Goal: Contribute content: Contribute content

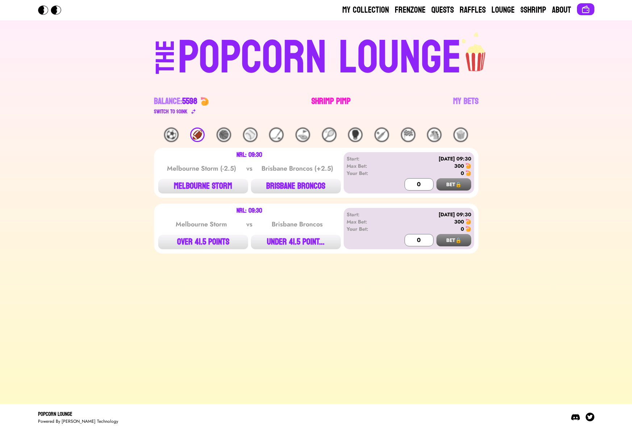
click at [322, 105] on link "Shrimp Pimp" at bounding box center [330, 106] width 39 height 20
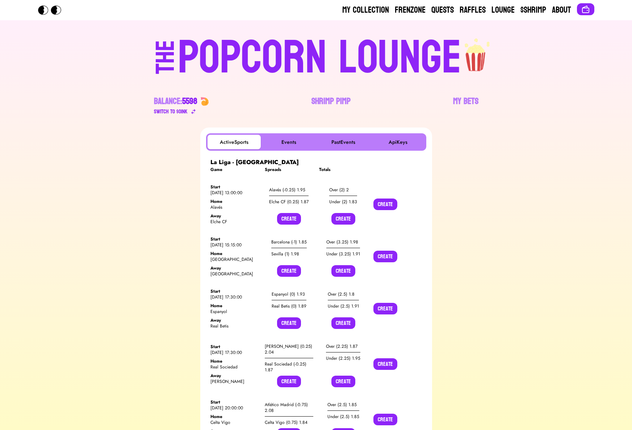
scroll to position [51, 0]
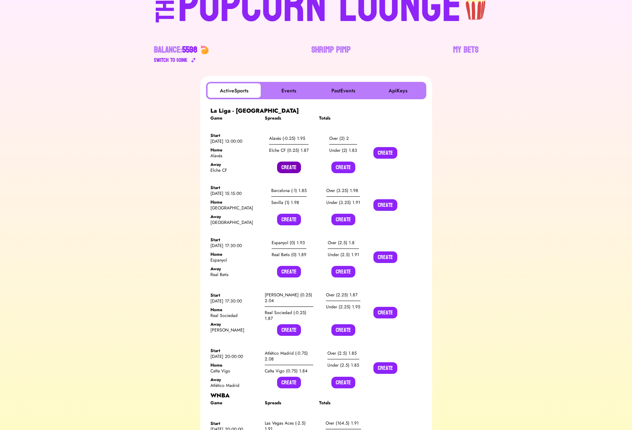
click at [285, 167] on button "Create" at bounding box center [289, 167] width 24 height 12
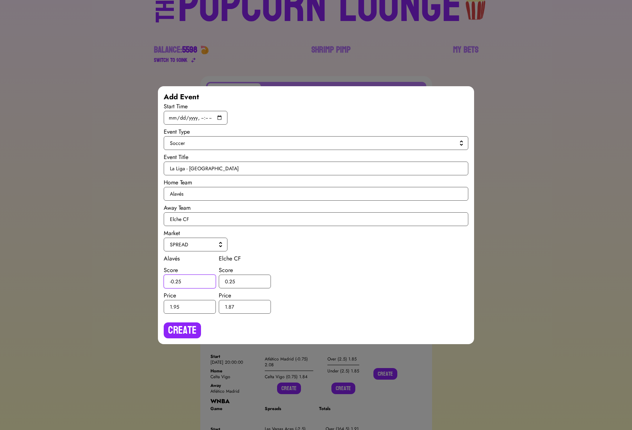
click at [179, 281] on input "-0.25" at bounding box center [190, 281] width 52 height 14
type input "-0.5"
click at [232, 281] on input "0.25" at bounding box center [245, 281] width 52 height 14
type input "0.5"
click at [184, 332] on button "Create" at bounding box center [182, 330] width 37 height 16
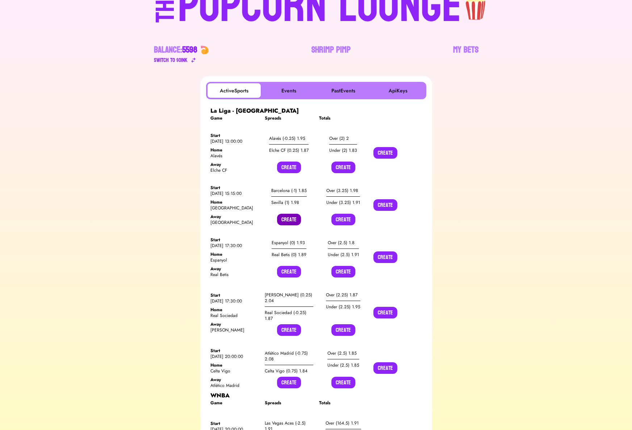
click at [293, 222] on button "Create" at bounding box center [289, 220] width 24 height 12
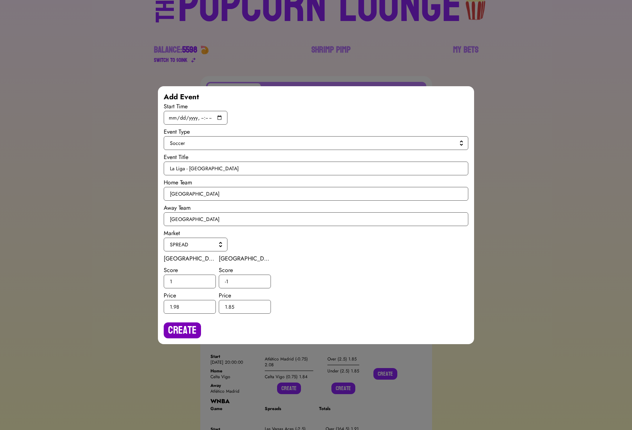
click at [171, 328] on button "Create" at bounding box center [182, 330] width 37 height 16
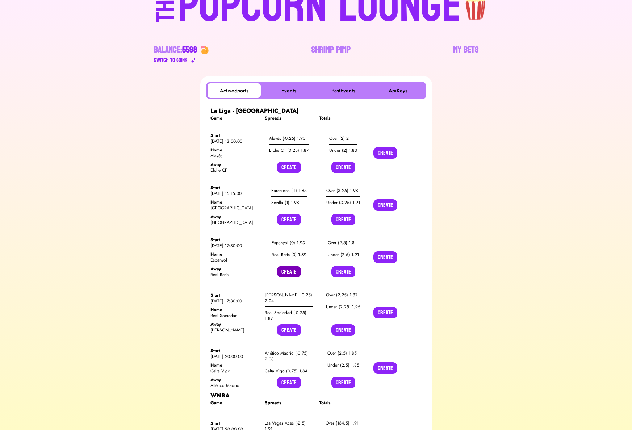
click at [285, 274] on button "Create" at bounding box center [289, 272] width 24 height 12
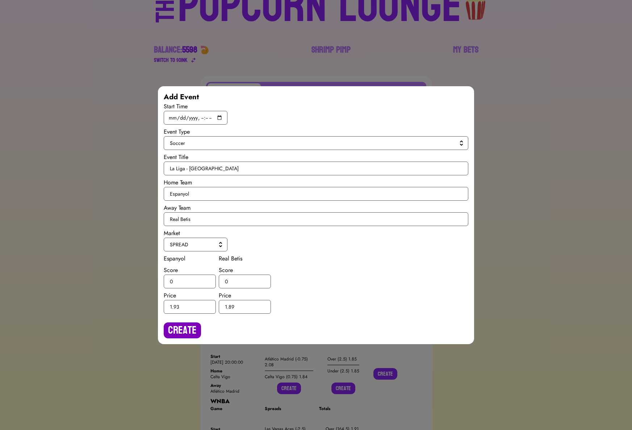
click at [195, 325] on button "Create" at bounding box center [182, 330] width 37 height 16
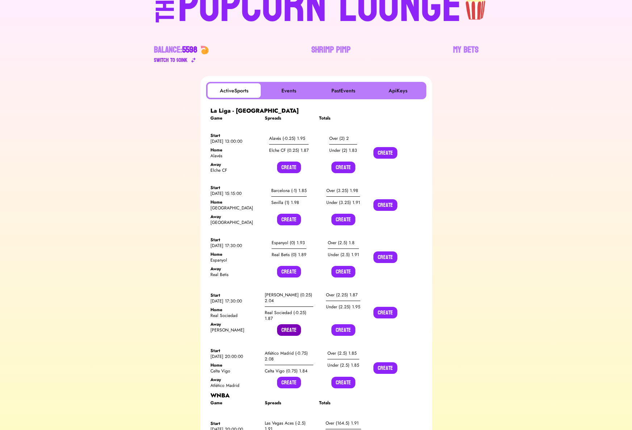
click at [289, 330] on button "Create" at bounding box center [289, 330] width 24 height 12
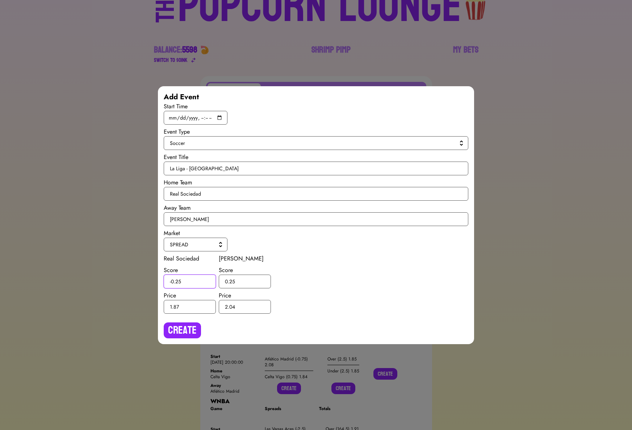
click at [179, 280] on input "-0.25" at bounding box center [190, 281] width 52 height 14
type input "-0.5"
click at [233, 280] on input "0.25" at bounding box center [245, 281] width 52 height 14
type input "0.5"
click at [183, 327] on button "Create" at bounding box center [182, 330] width 37 height 16
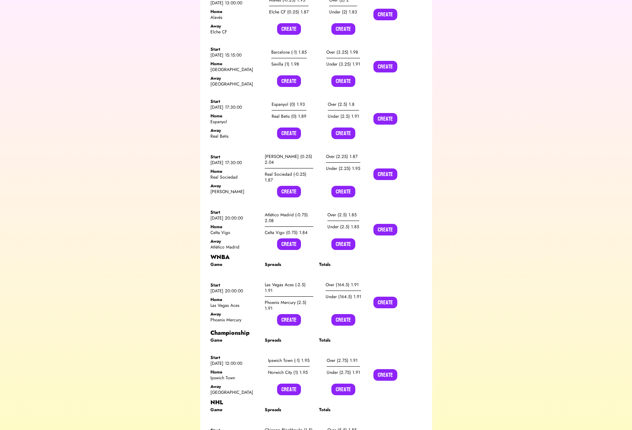
scroll to position [237, 0]
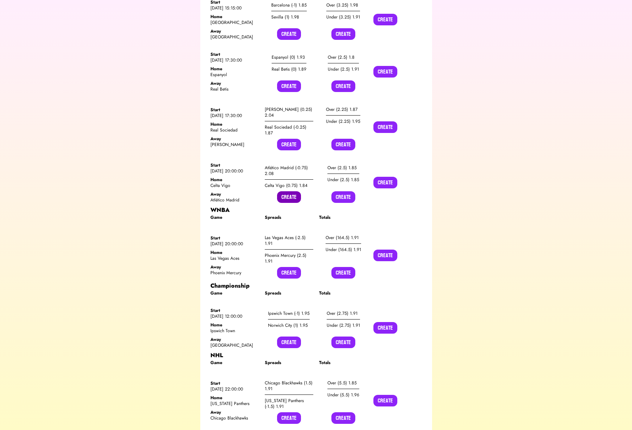
click at [284, 199] on button "Create" at bounding box center [289, 197] width 24 height 12
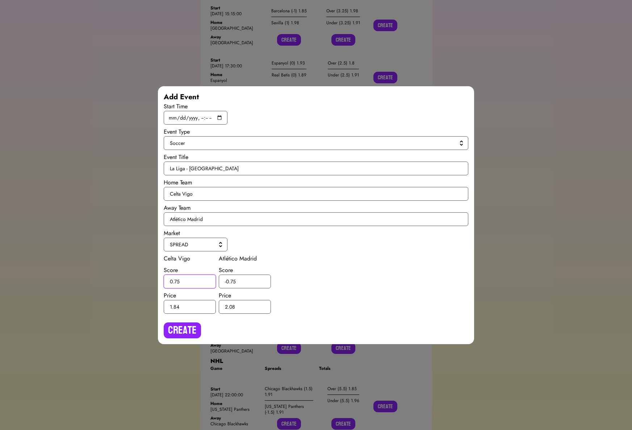
click at [177, 280] on input "0.75" at bounding box center [190, 281] width 52 height 14
type input "0.5"
click at [234, 281] on input "-0.75" at bounding box center [245, 281] width 52 height 14
type input "-0.5"
click at [188, 324] on button "Create" at bounding box center [182, 330] width 37 height 16
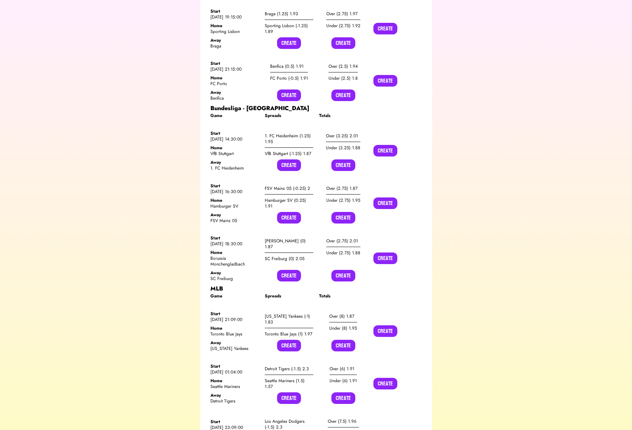
scroll to position [935, 0]
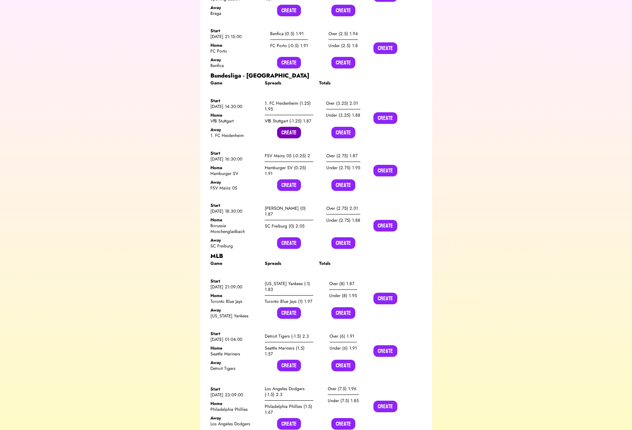
click at [287, 134] on button "Create" at bounding box center [289, 133] width 24 height 12
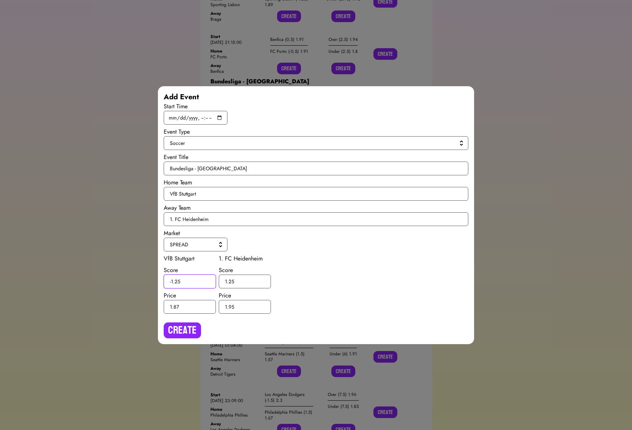
click at [179, 281] on input "-1.25" at bounding box center [190, 281] width 52 height 14
type input "-1.5"
click at [231, 281] on input "1.25" at bounding box center [245, 281] width 52 height 14
type input "1.5"
click at [176, 327] on button "Create" at bounding box center [182, 330] width 37 height 16
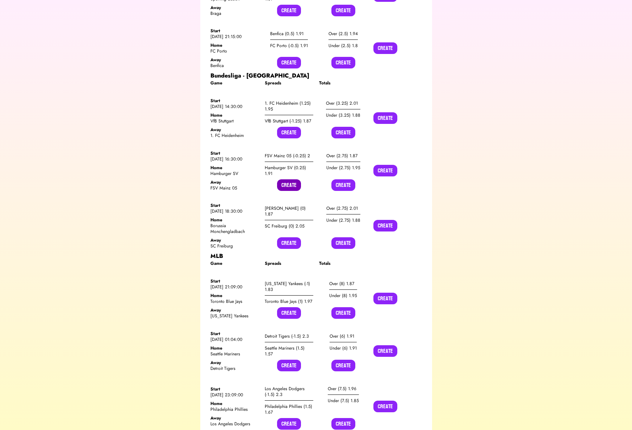
click at [290, 185] on button "Create" at bounding box center [289, 185] width 24 height 12
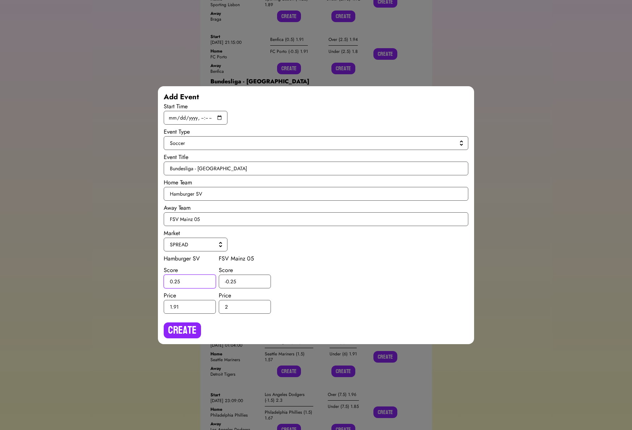
click at [177, 281] on input "0.25" at bounding box center [190, 281] width 52 height 14
type input "0.5"
click at [232, 280] on input "-0.25" at bounding box center [245, 281] width 52 height 14
type input "-0.5"
click at [187, 320] on div "Create" at bounding box center [316, 327] width 305 height 22
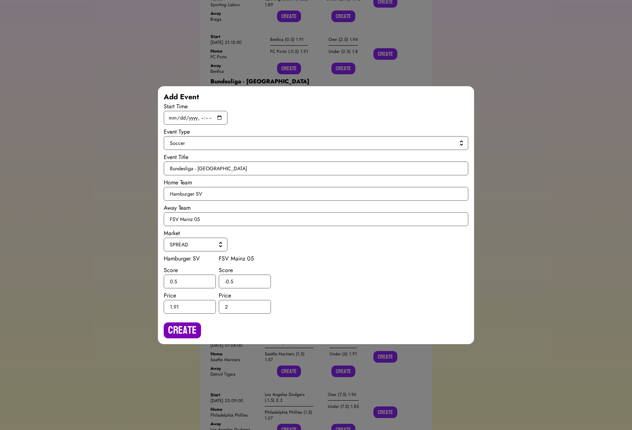
click at [185, 330] on button "Create" at bounding box center [182, 330] width 37 height 16
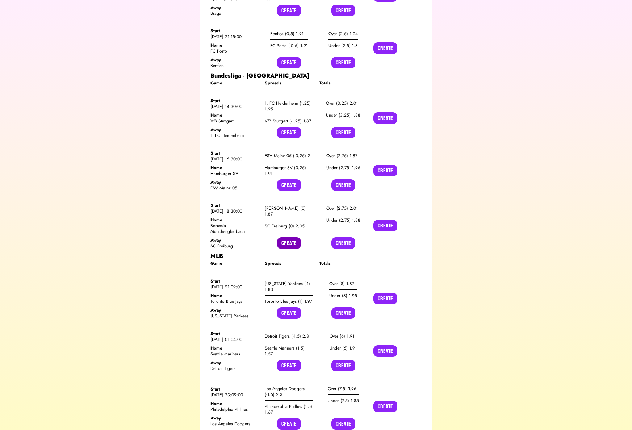
click at [289, 244] on button "Create" at bounding box center [289, 243] width 24 height 12
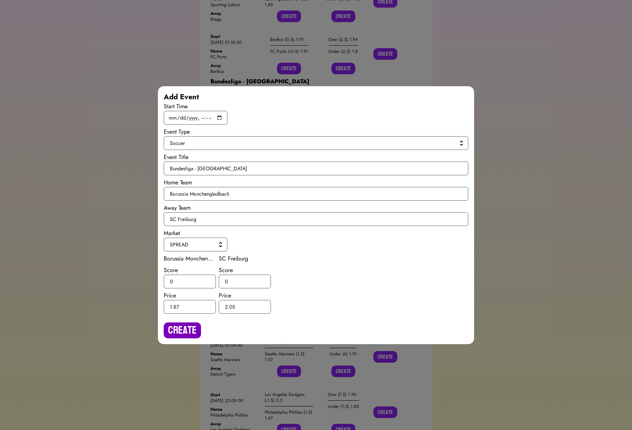
click at [192, 326] on button "Create" at bounding box center [182, 330] width 37 height 16
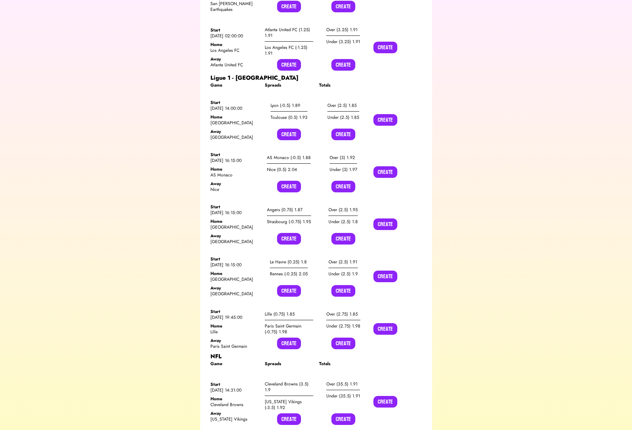
scroll to position [1489, 0]
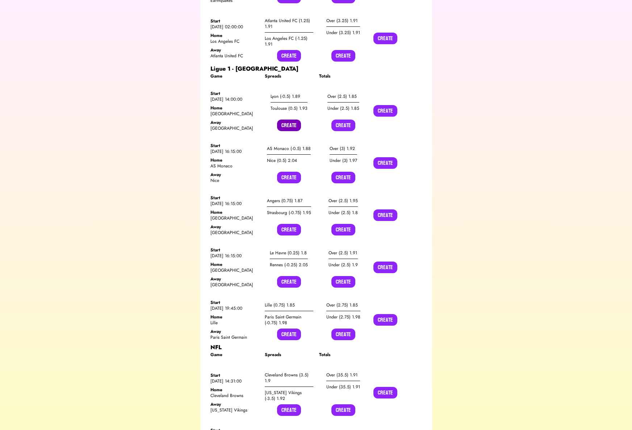
click at [280, 128] on button "Create" at bounding box center [289, 125] width 24 height 12
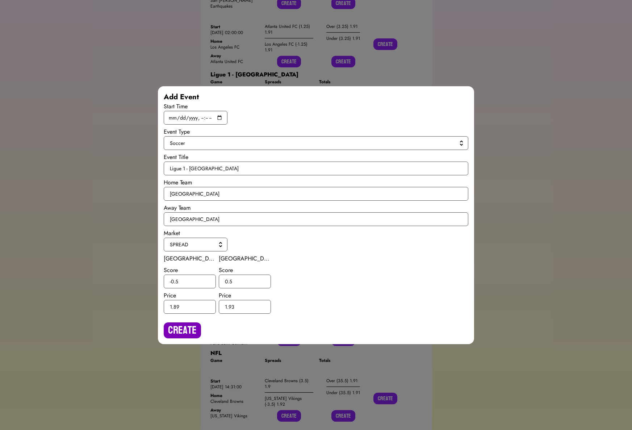
click at [181, 323] on button "Create" at bounding box center [182, 330] width 37 height 16
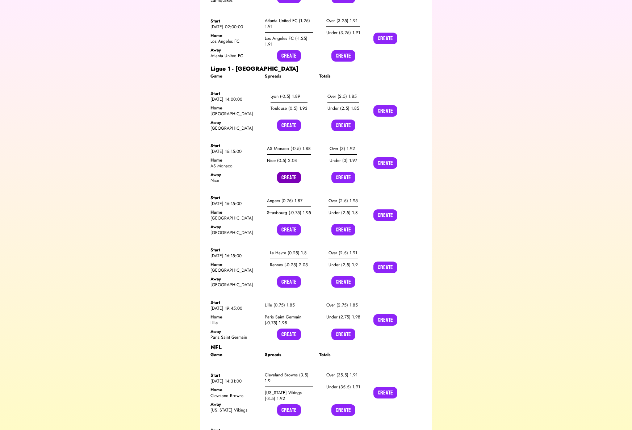
click at [293, 175] on button "Create" at bounding box center [289, 178] width 24 height 12
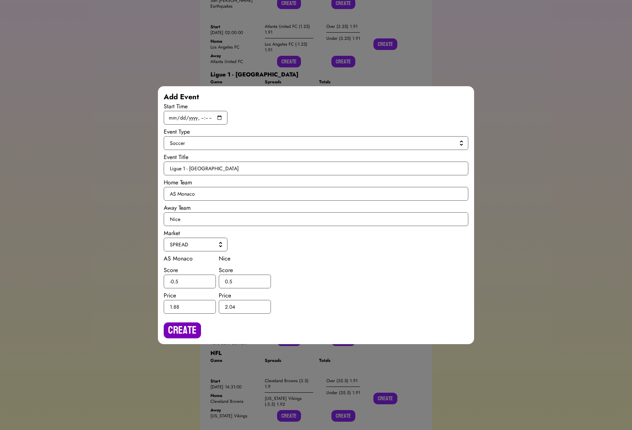
click at [169, 334] on button "Create" at bounding box center [182, 330] width 37 height 16
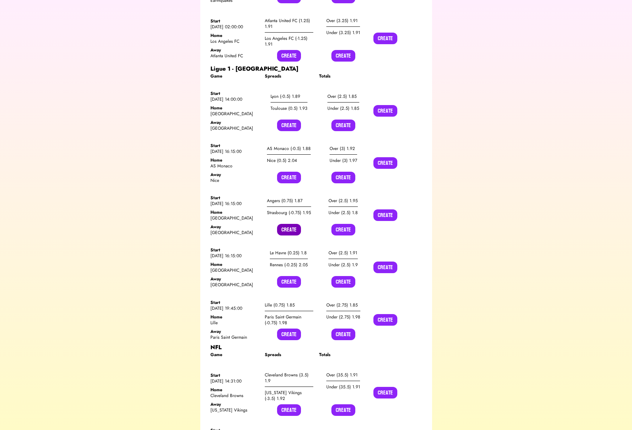
click at [290, 228] on button "Create" at bounding box center [289, 230] width 24 height 12
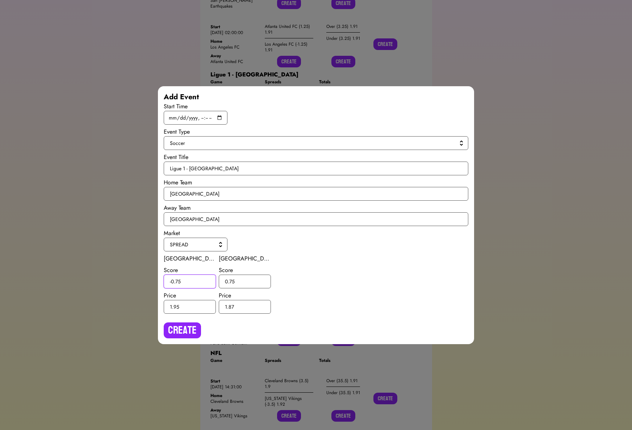
click at [180, 281] on input "-0.75" at bounding box center [190, 281] width 52 height 14
click at [179, 280] on input "-0.75" at bounding box center [190, 281] width 52 height 14
type input "-0.5"
click at [233, 281] on input "0.75" at bounding box center [245, 281] width 52 height 14
type input "0.5"
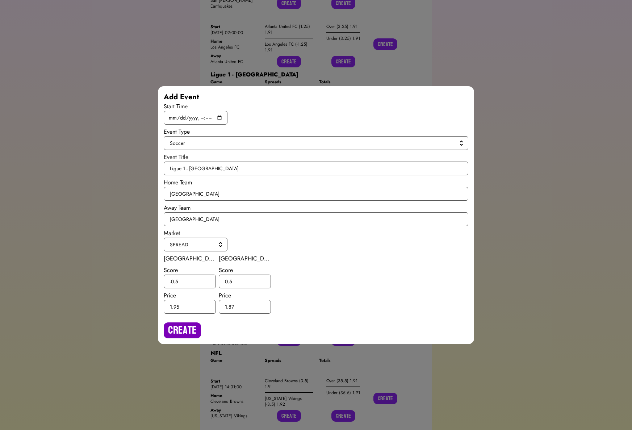
click at [190, 324] on button "Create" at bounding box center [182, 330] width 37 height 16
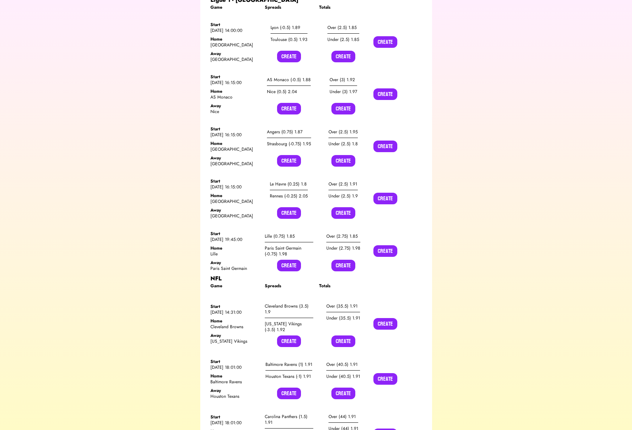
scroll to position [1562, 0]
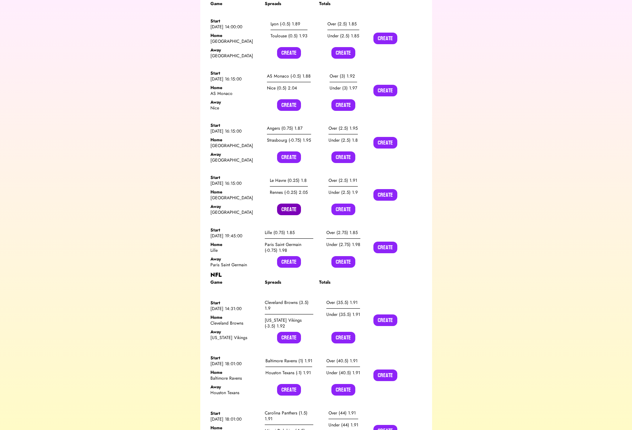
click at [282, 213] on button "Create" at bounding box center [289, 210] width 24 height 12
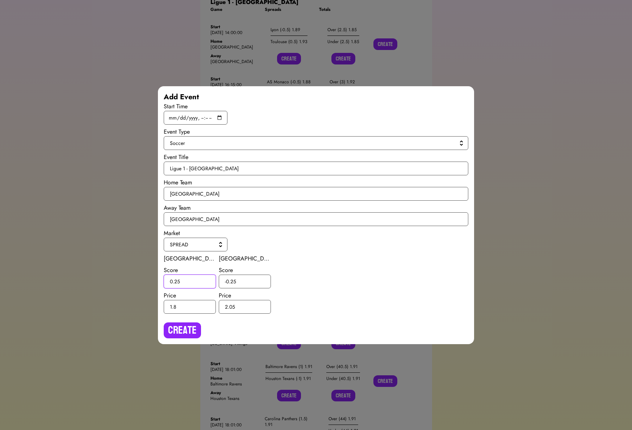
click at [177, 281] on input "0.25" at bounding box center [190, 281] width 52 height 14
type input "0.5"
click at [233, 281] on input "-0.25" at bounding box center [245, 281] width 52 height 14
type input "-0.5"
click at [183, 335] on button "Create" at bounding box center [182, 330] width 37 height 16
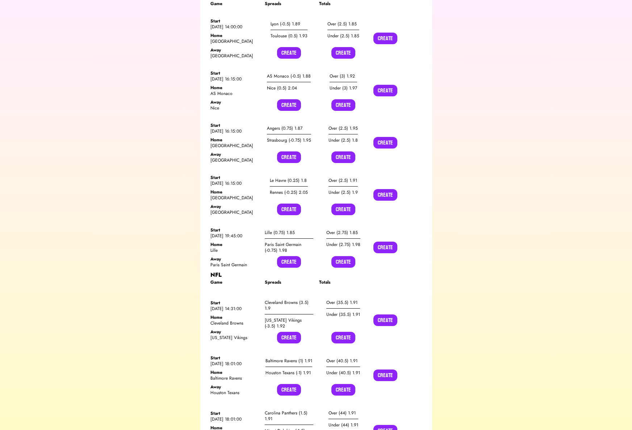
scroll to position [1564, 0]
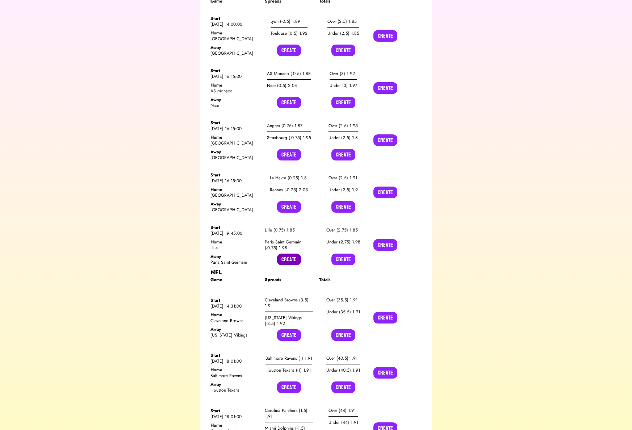
click at [293, 259] on button "Create" at bounding box center [289, 259] width 24 height 12
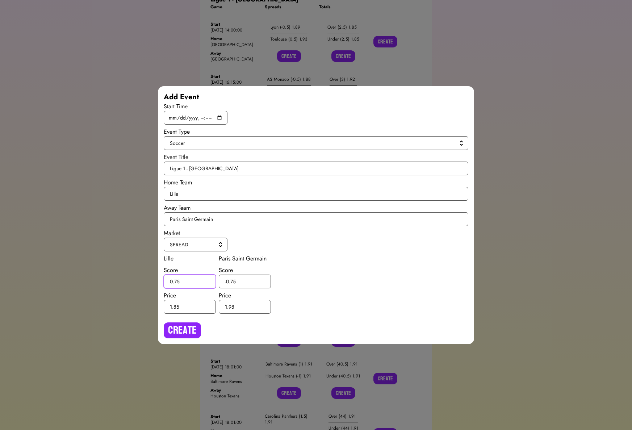
click at [177, 281] on input "0.75" at bounding box center [190, 281] width 52 height 14
type input "0.5"
click at [233, 280] on input "-0.75" at bounding box center [245, 281] width 52 height 14
type input "-0.5"
click at [187, 335] on button "Create" at bounding box center [182, 330] width 37 height 16
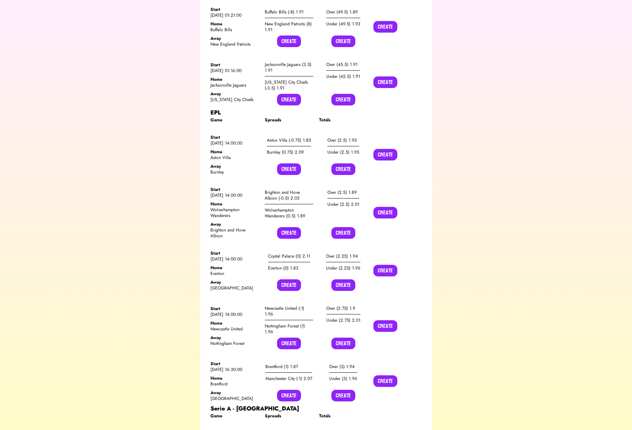
scroll to position [2480, 0]
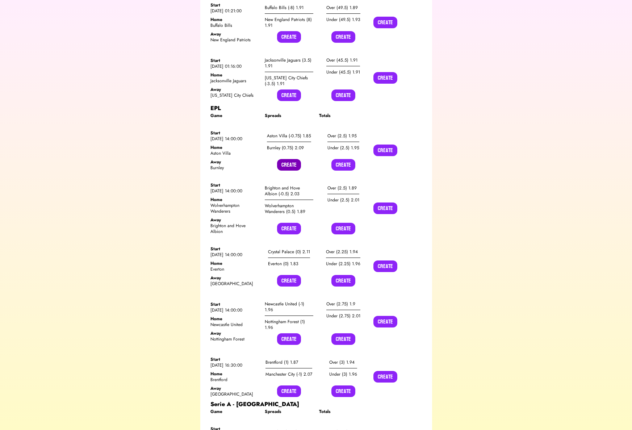
click at [285, 159] on button "Create" at bounding box center [289, 165] width 24 height 12
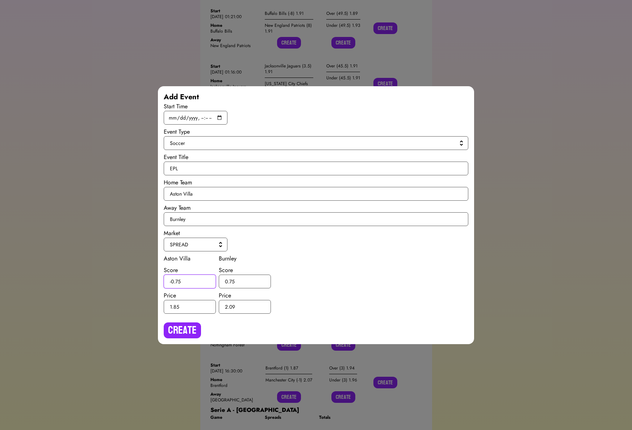
click at [179, 281] on input "-0.75" at bounding box center [190, 281] width 52 height 14
type input "-0.5"
click at [232, 280] on input "0.75" at bounding box center [245, 281] width 52 height 14
type input "0.5"
click at [193, 324] on button "Create" at bounding box center [182, 330] width 37 height 16
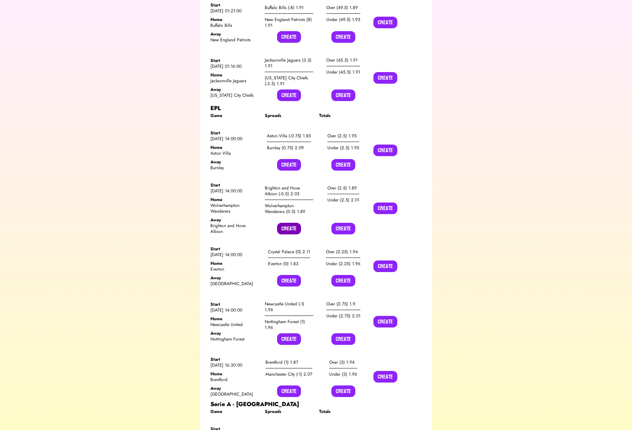
click at [289, 223] on button "Create" at bounding box center [289, 229] width 24 height 12
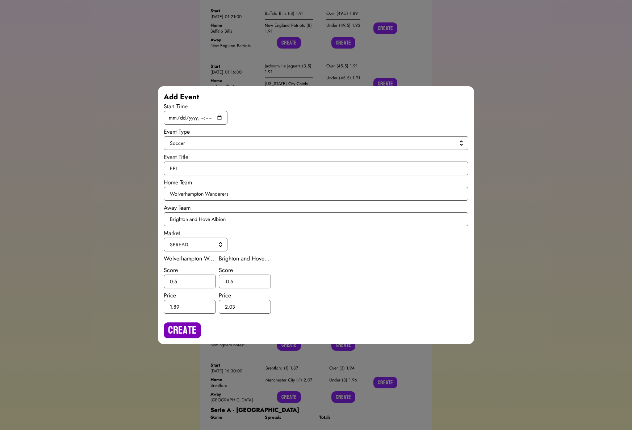
click at [182, 332] on button "Create" at bounding box center [182, 330] width 37 height 16
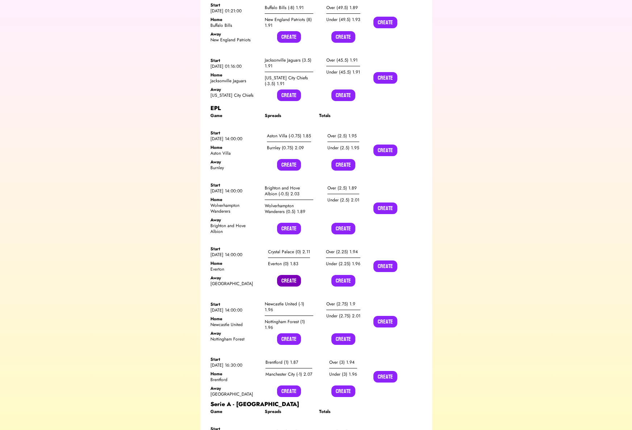
click at [285, 275] on button "Create" at bounding box center [289, 281] width 24 height 12
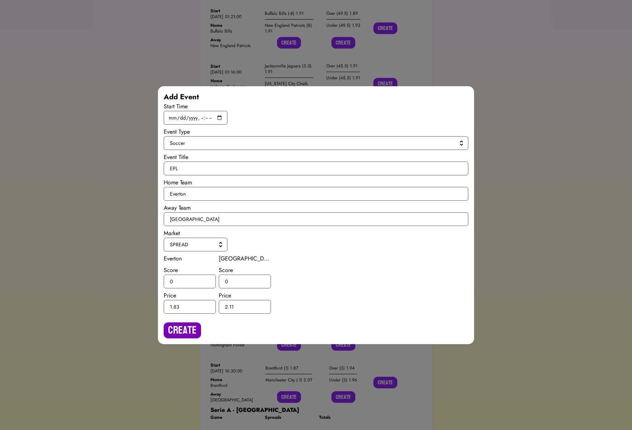
click at [185, 325] on button "Create" at bounding box center [182, 330] width 37 height 16
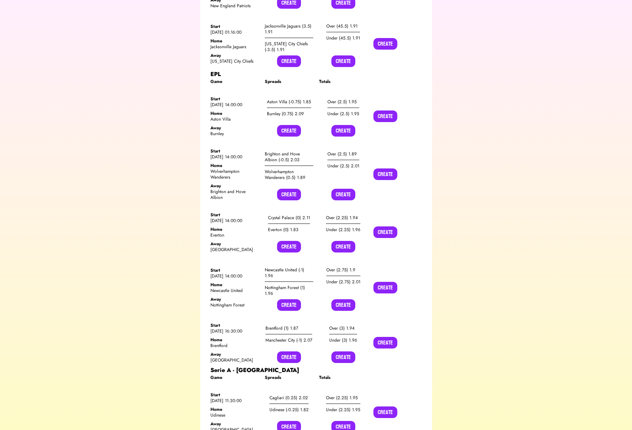
scroll to position [2519, 0]
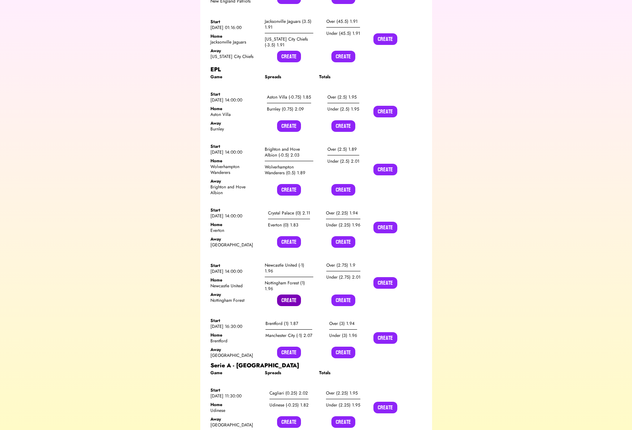
click at [280, 294] on button "Create" at bounding box center [289, 300] width 24 height 12
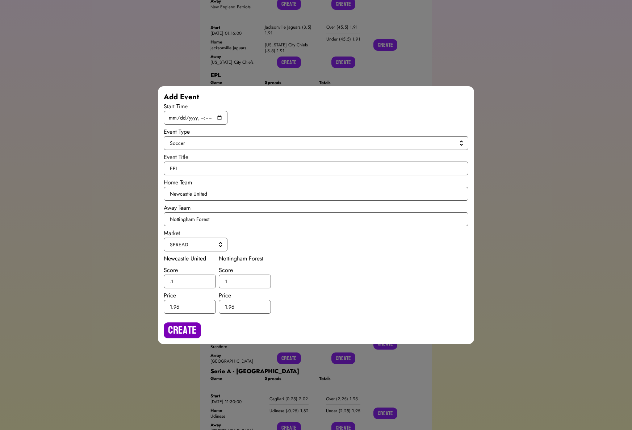
click at [188, 327] on button "Create" at bounding box center [182, 330] width 37 height 16
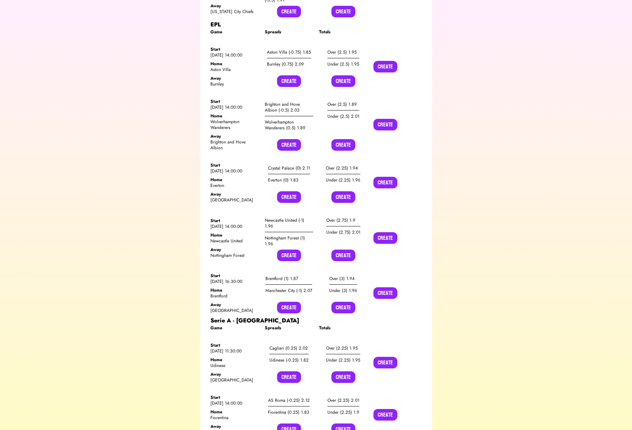
scroll to position [2570, 0]
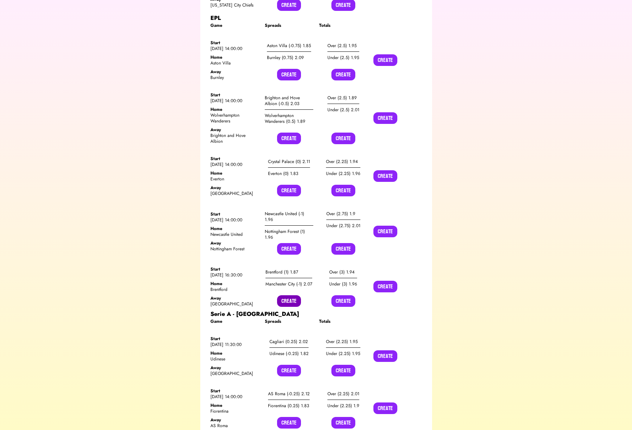
click at [298, 295] on button "Create" at bounding box center [289, 301] width 24 height 12
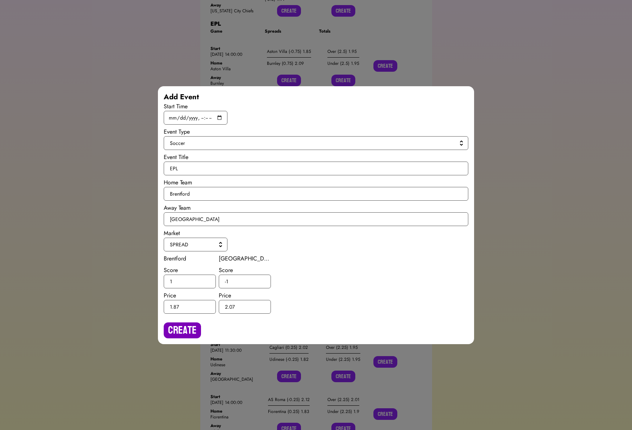
click at [186, 326] on button "Create" at bounding box center [182, 330] width 37 height 16
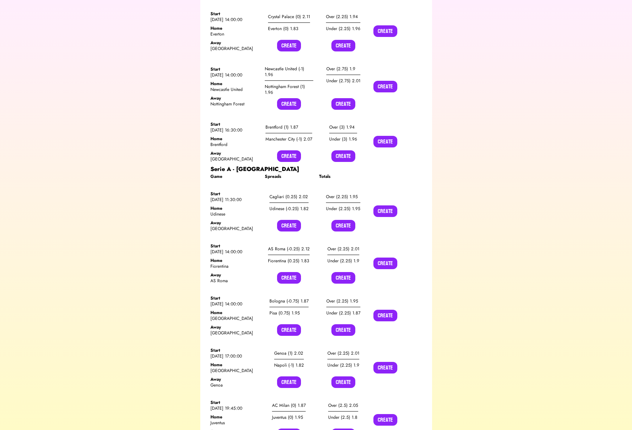
scroll to position [2720, 0]
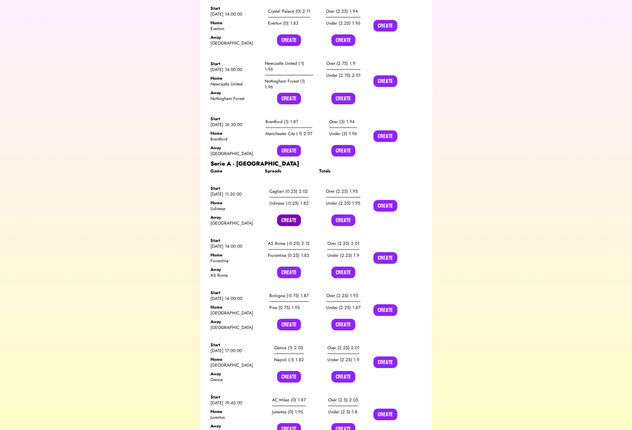
click at [289, 214] on button "Create" at bounding box center [289, 220] width 24 height 12
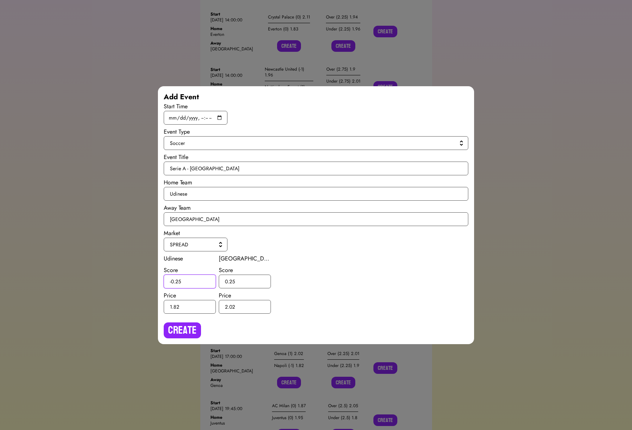
click at [178, 281] on input "-0.25" at bounding box center [190, 281] width 52 height 14
type input "-0.5"
click at [232, 280] on input "0.25" at bounding box center [245, 281] width 52 height 14
type input "0.5"
click at [190, 328] on button "Create" at bounding box center [182, 330] width 37 height 16
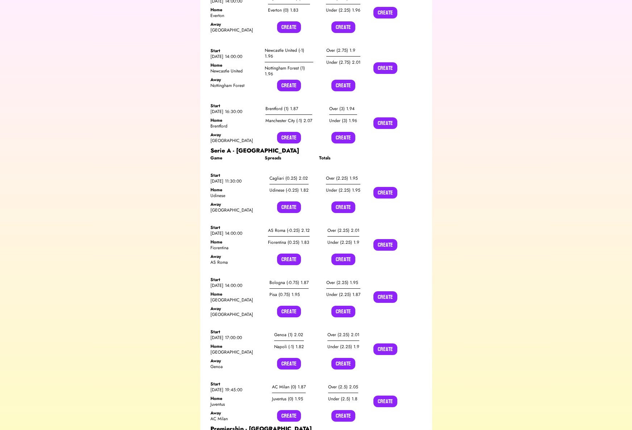
scroll to position [2745, 0]
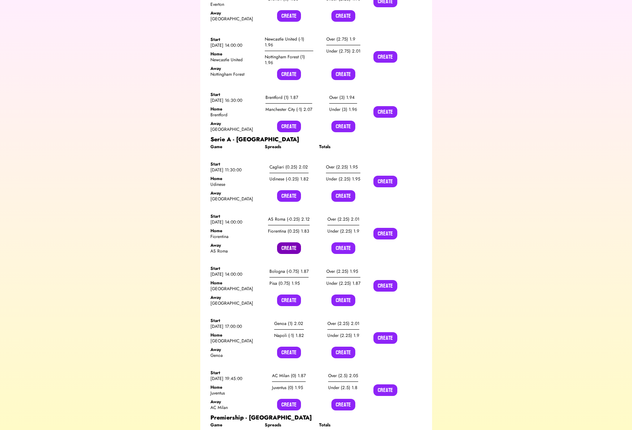
click at [294, 242] on button "Create" at bounding box center [289, 248] width 24 height 12
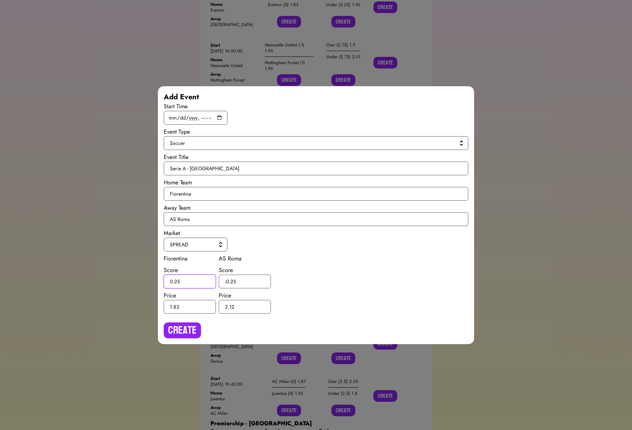
click at [178, 278] on input "0.25" at bounding box center [190, 281] width 52 height 14
type input "0.5"
click at [233, 280] on input "-0.25" at bounding box center [245, 281] width 52 height 14
type input "-0.5"
click at [190, 327] on button "Create" at bounding box center [182, 330] width 37 height 16
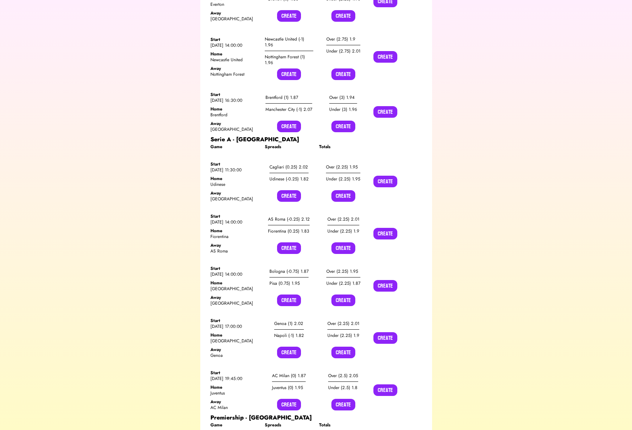
scroll to position [2787, 0]
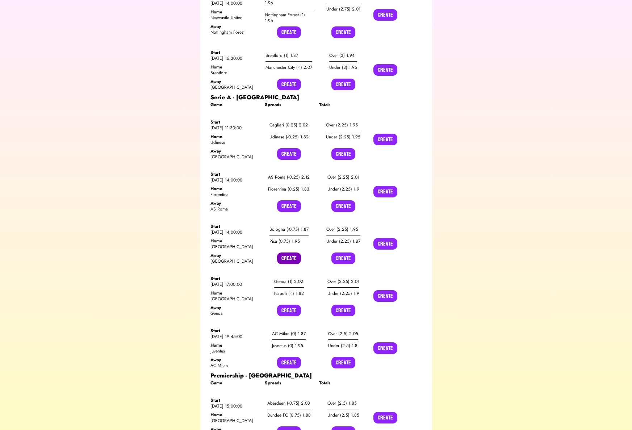
click at [290, 252] on button "Create" at bounding box center [289, 258] width 24 height 12
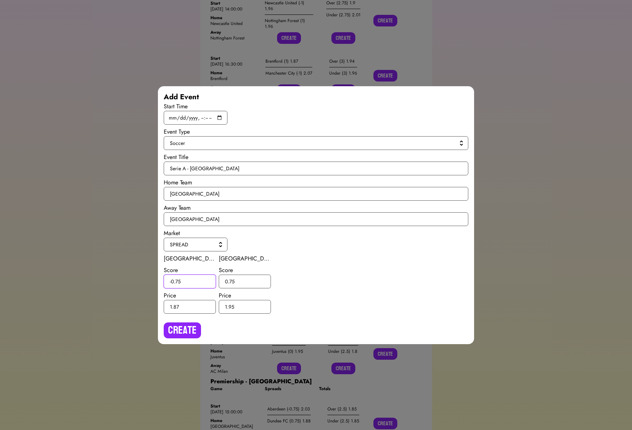
click at [179, 281] on input "-0.75" at bounding box center [190, 281] width 52 height 14
type input "-0.5"
click at [231, 281] on input "0.75" at bounding box center [245, 281] width 52 height 14
type input "0.5"
click at [189, 318] on div "Create" at bounding box center [316, 327] width 305 height 22
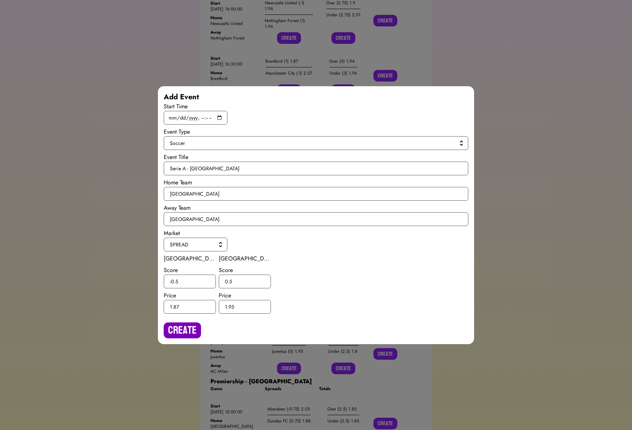
click at [189, 322] on button "Create" at bounding box center [182, 330] width 37 height 16
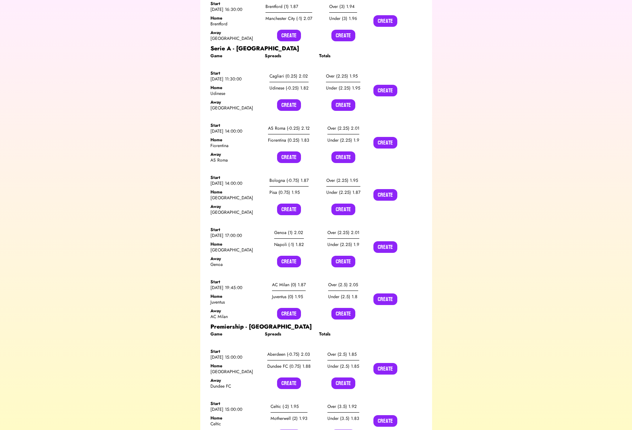
scroll to position [2840, 0]
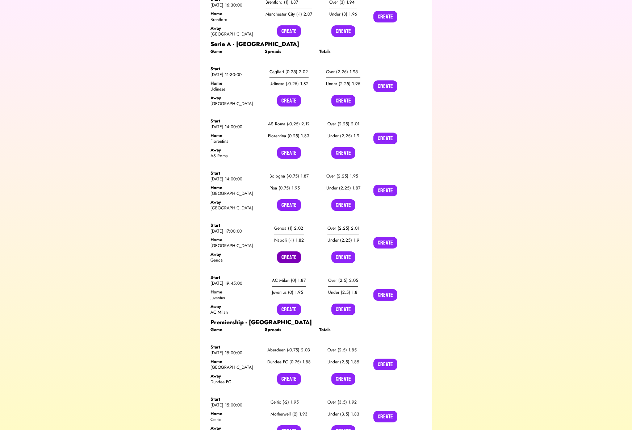
click at [286, 251] on button "Create" at bounding box center [289, 257] width 24 height 12
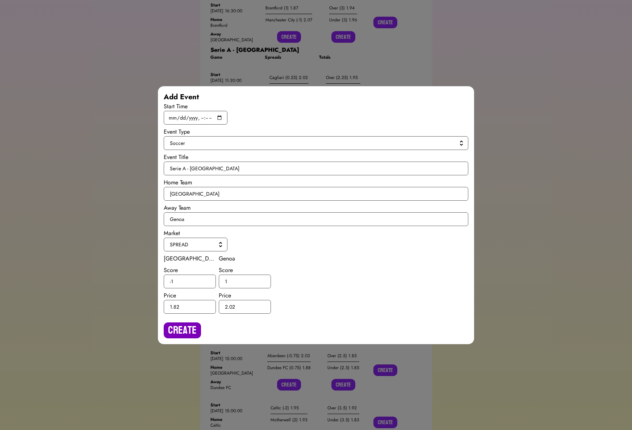
click at [183, 324] on button "Create" at bounding box center [182, 330] width 37 height 16
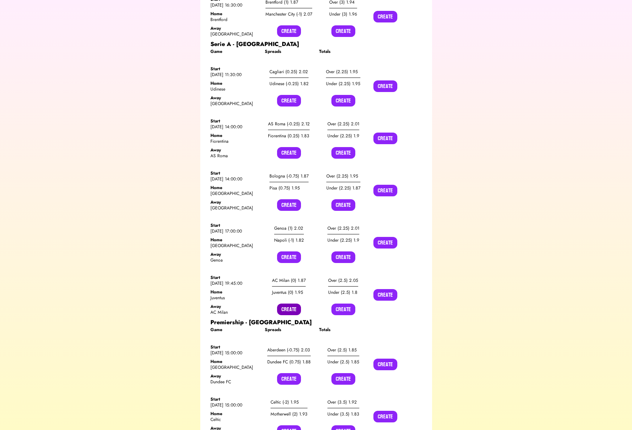
click at [288, 303] on button "Create" at bounding box center [289, 309] width 24 height 12
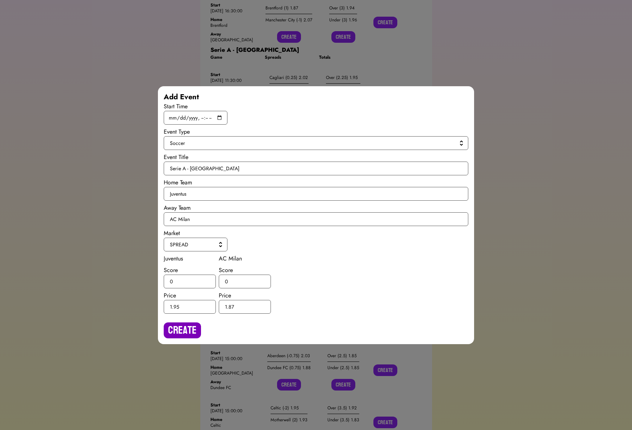
click at [187, 327] on button "Create" at bounding box center [182, 330] width 37 height 16
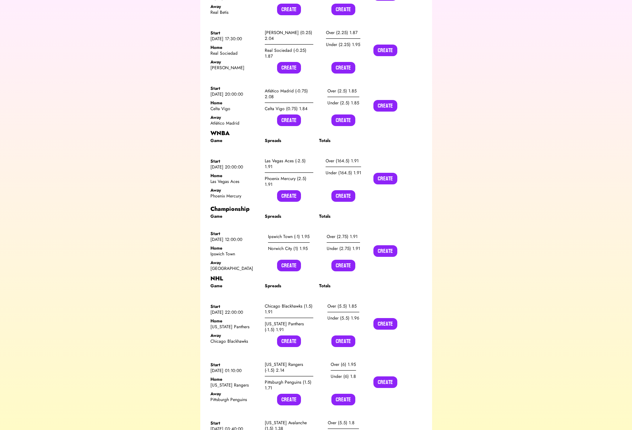
scroll to position [0, 0]
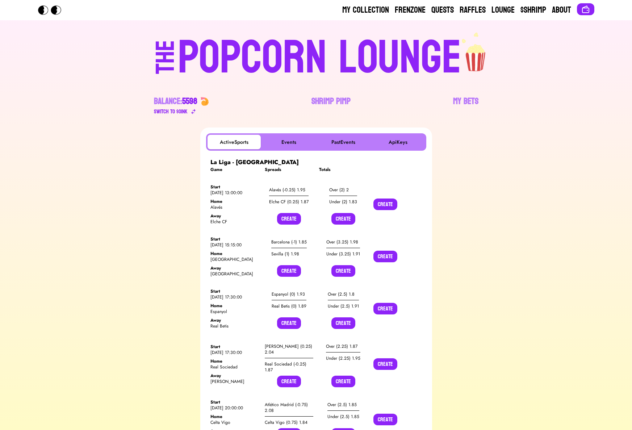
click at [236, 63] on div "POPCORN LOUNGE" at bounding box center [320, 58] width 284 height 46
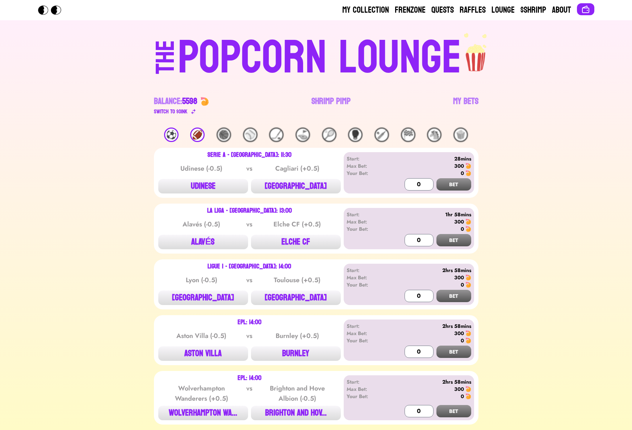
click at [171, 139] on div "⚽️" at bounding box center [171, 134] width 14 height 14
click at [307, 81] on div "POPCORN LOUNGE" at bounding box center [320, 58] width 284 height 46
click at [318, 98] on link "Shrimp Pimp" at bounding box center [330, 106] width 39 height 20
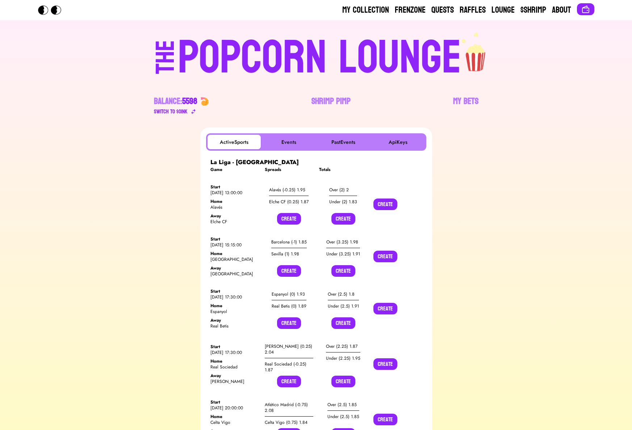
click at [203, 51] on div "POPCORN LOUNGE" at bounding box center [320, 58] width 284 height 46
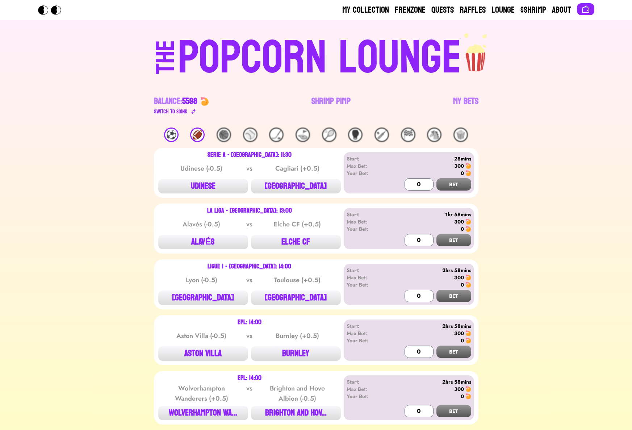
click at [170, 135] on div "⚽️" at bounding box center [171, 134] width 14 height 14
click at [327, 106] on link "Shrimp Pimp" at bounding box center [330, 106] width 39 height 20
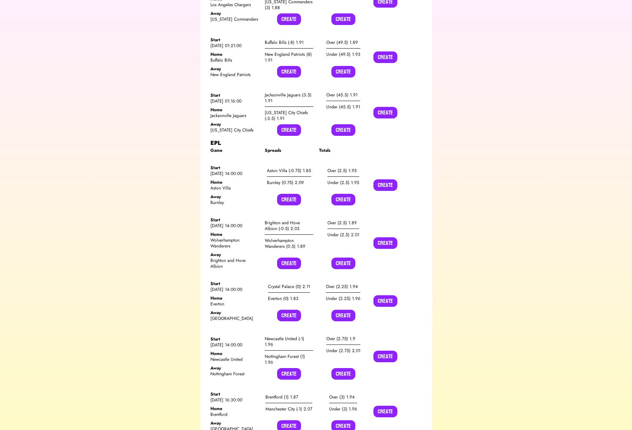
scroll to position [2449, 0]
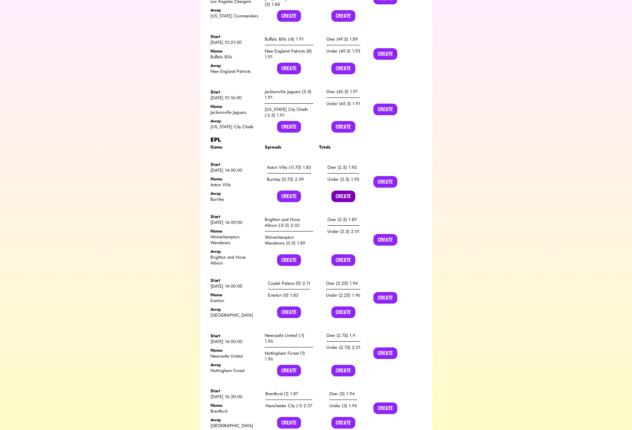
click at [347, 190] on button "Create" at bounding box center [343, 196] width 24 height 12
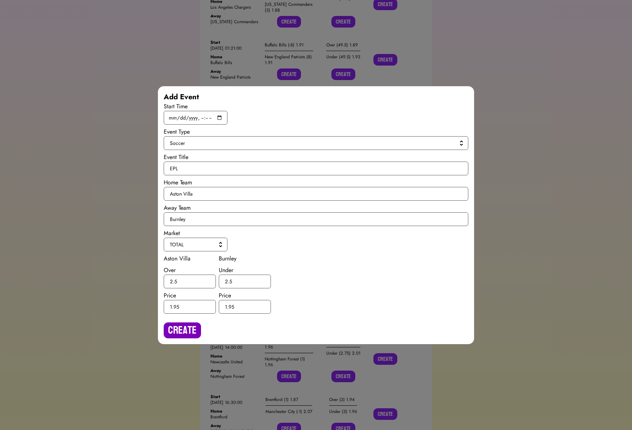
click at [185, 332] on button "Create" at bounding box center [182, 330] width 37 height 16
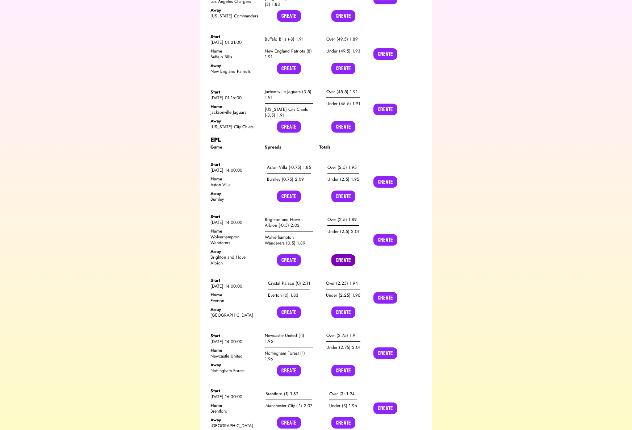
click at [343, 254] on button "Create" at bounding box center [343, 260] width 24 height 12
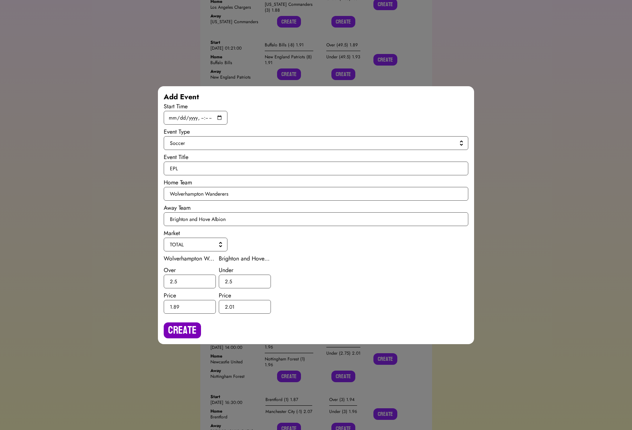
click at [189, 330] on button "Create" at bounding box center [182, 330] width 37 height 16
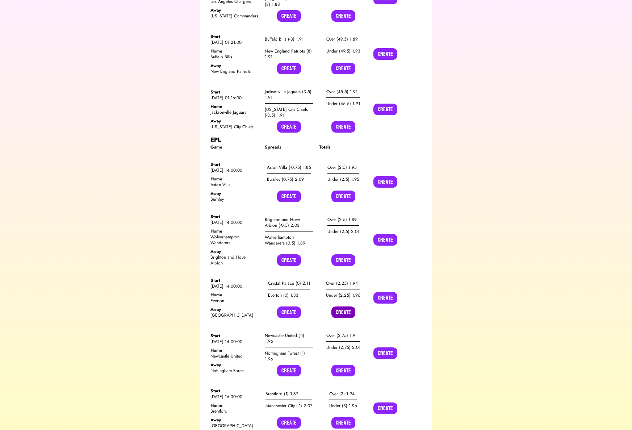
click at [340, 306] on button "Create" at bounding box center [343, 312] width 24 height 12
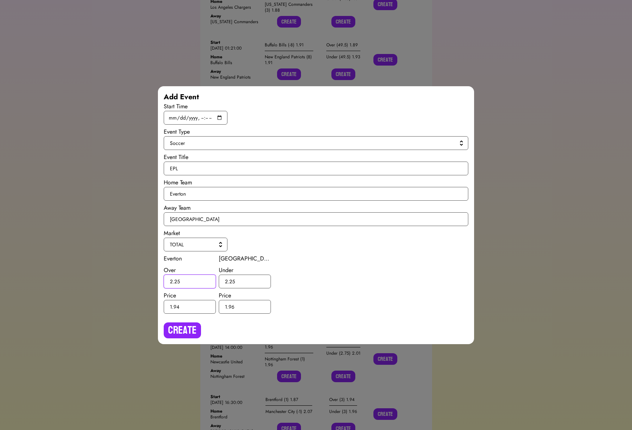
click at [176, 281] on input "2.25" at bounding box center [190, 281] width 52 height 14
type input "2.5"
click at [232, 281] on input "2.25" at bounding box center [245, 281] width 52 height 14
type input "2.5"
click at [185, 338] on button "Create" at bounding box center [182, 330] width 37 height 16
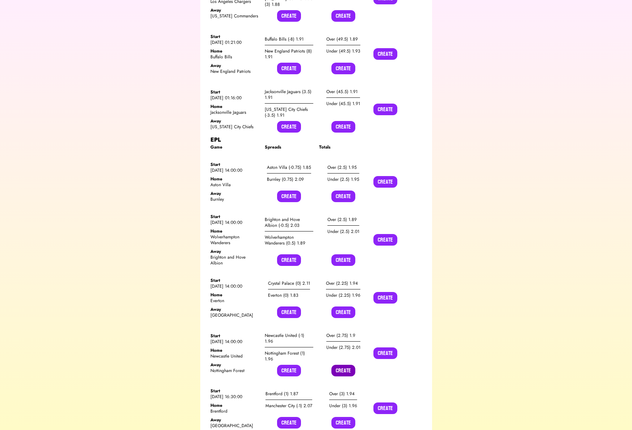
click at [339, 365] on button "Create" at bounding box center [343, 371] width 24 height 12
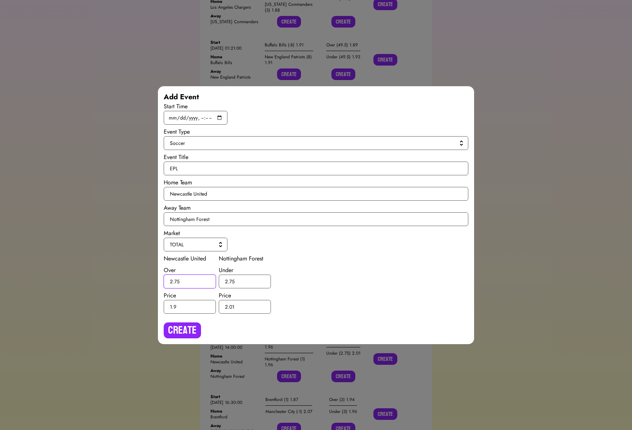
click at [177, 280] on input "2.75" at bounding box center [190, 281] width 52 height 14
type input "2.5"
click at [233, 281] on input "2.75" at bounding box center [245, 281] width 52 height 14
type input "2.5"
click at [184, 331] on button "Create" at bounding box center [182, 330] width 37 height 16
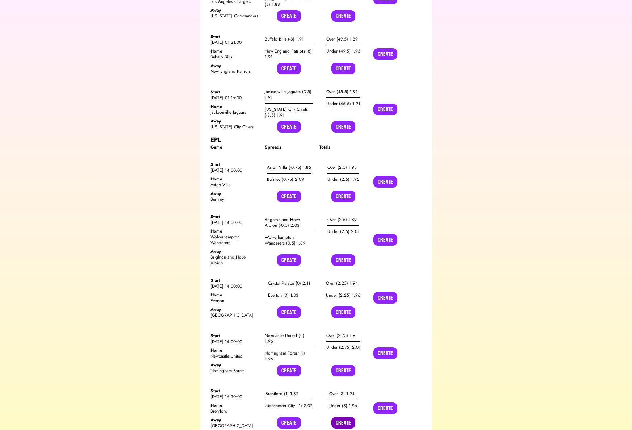
click at [346, 417] on button "Create" at bounding box center [343, 423] width 24 height 12
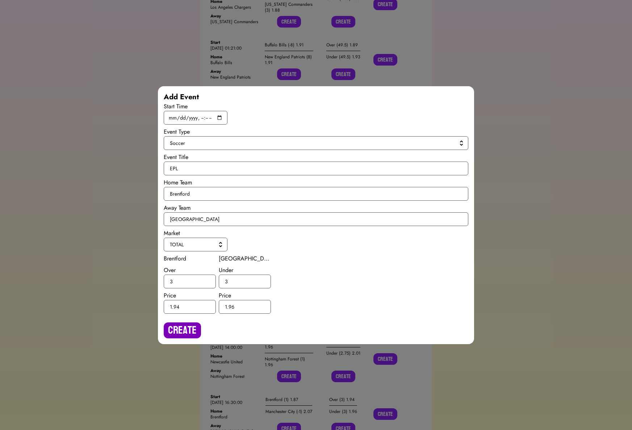
click at [178, 327] on button "Create" at bounding box center [182, 330] width 37 height 16
